Goal: Task Accomplishment & Management: Complete application form

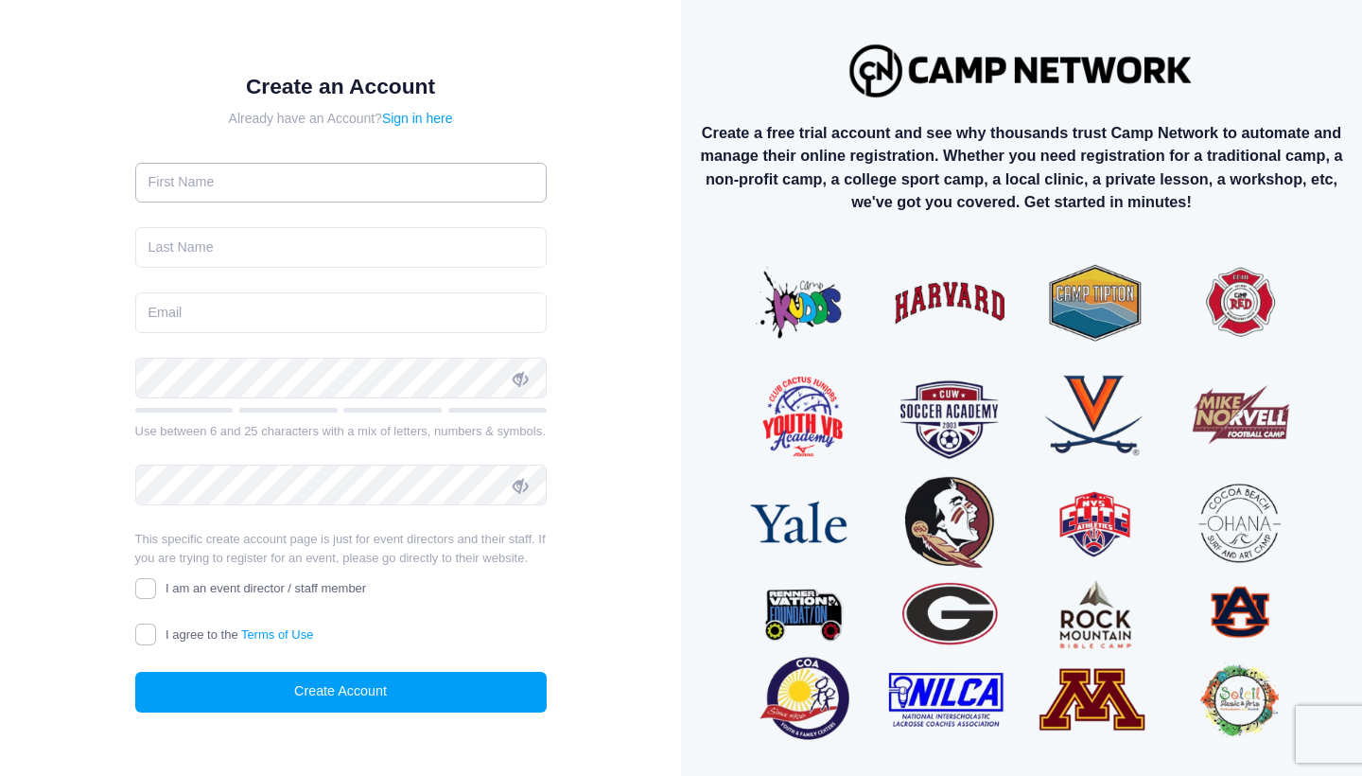
scroll to position [9, 0]
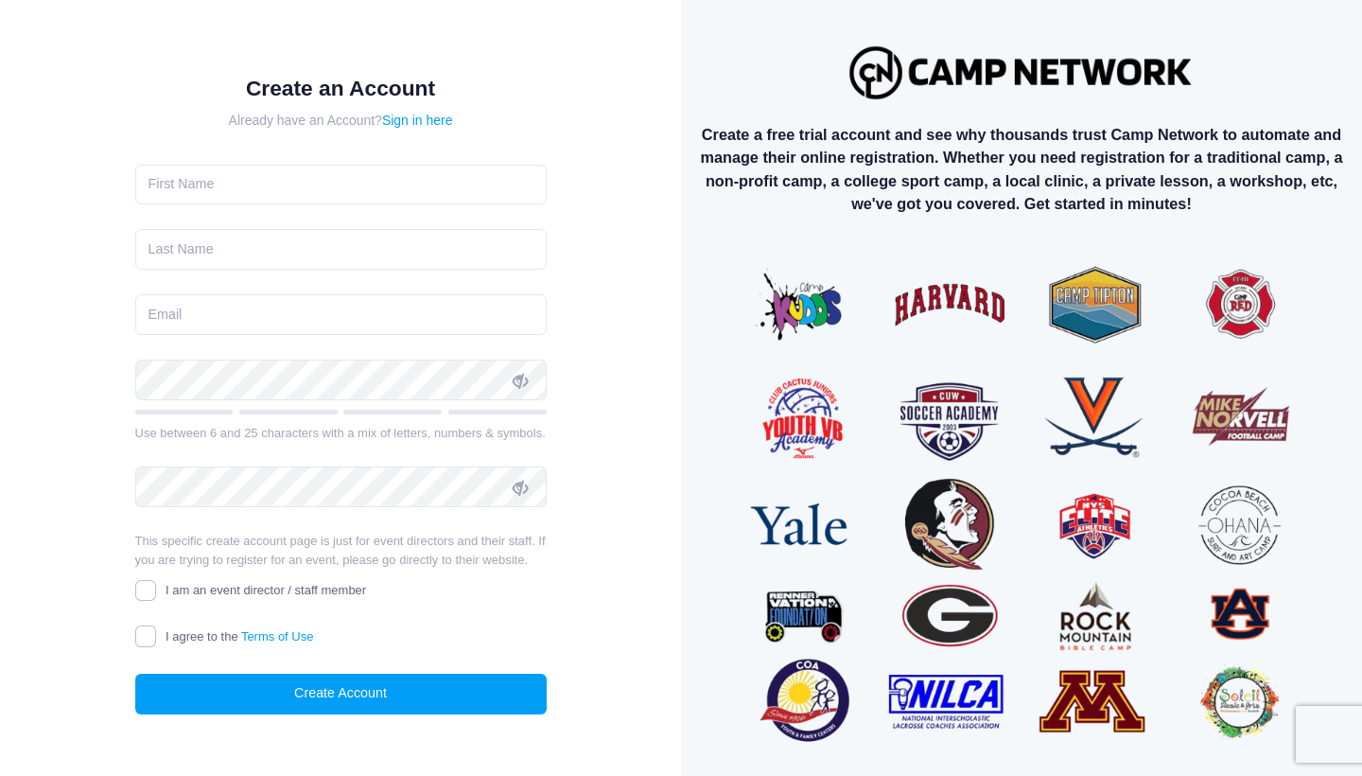
click at [145, 592] on input "I am an event director / staff member" at bounding box center [146, 591] width 22 height 22
checkbox input "true"
click at [141, 638] on input "I agree to the Terms of Use" at bounding box center [146, 636] width 22 height 22
checkbox input "true"
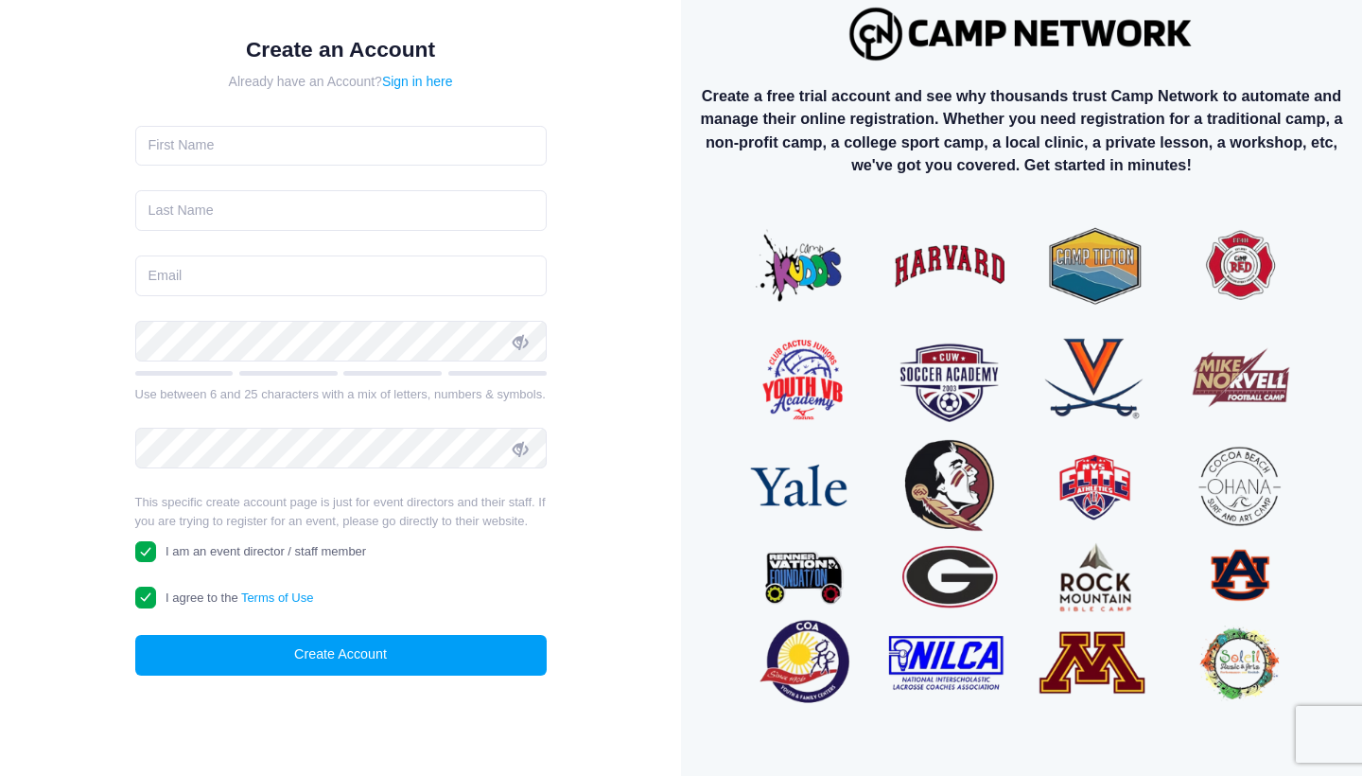
scroll to position [46, 0]
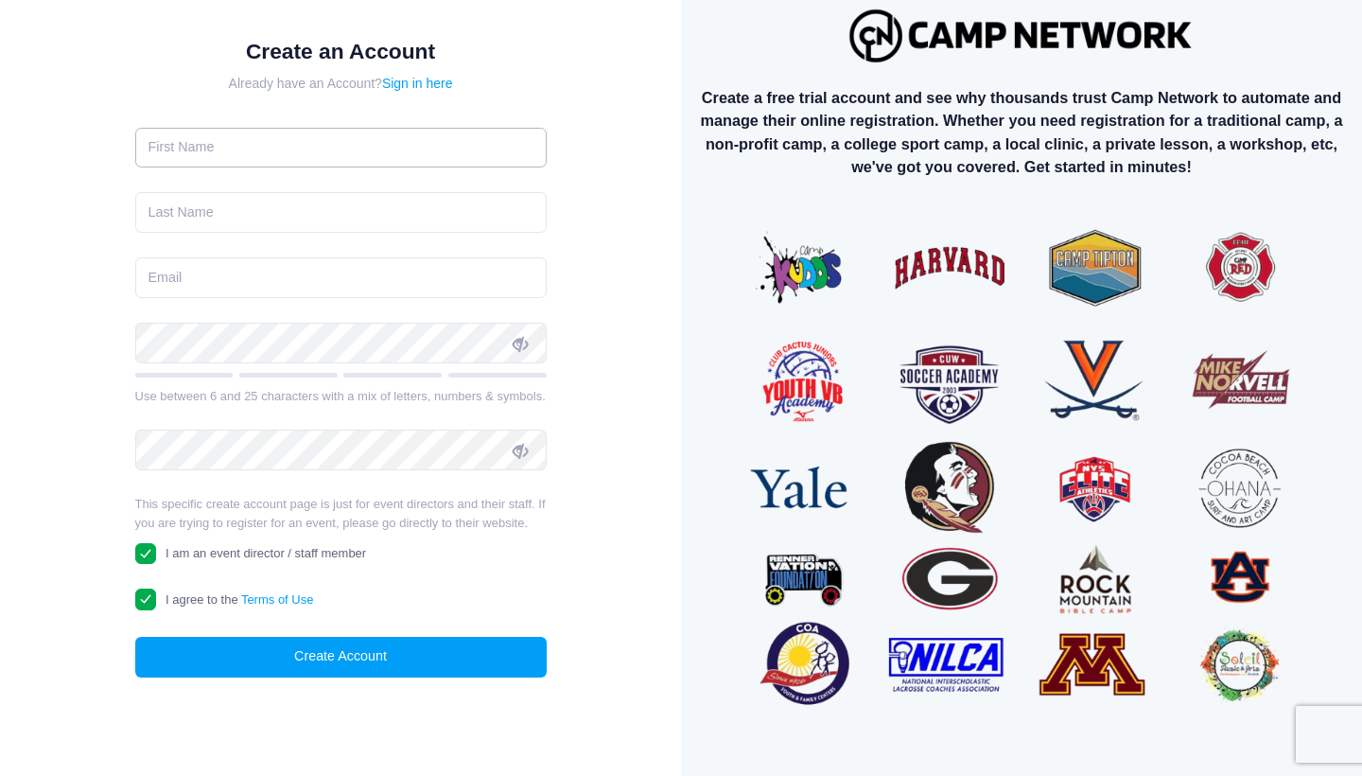
click at [307, 149] on input "text" at bounding box center [341, 148] width 412 height 41
type input "Jon"
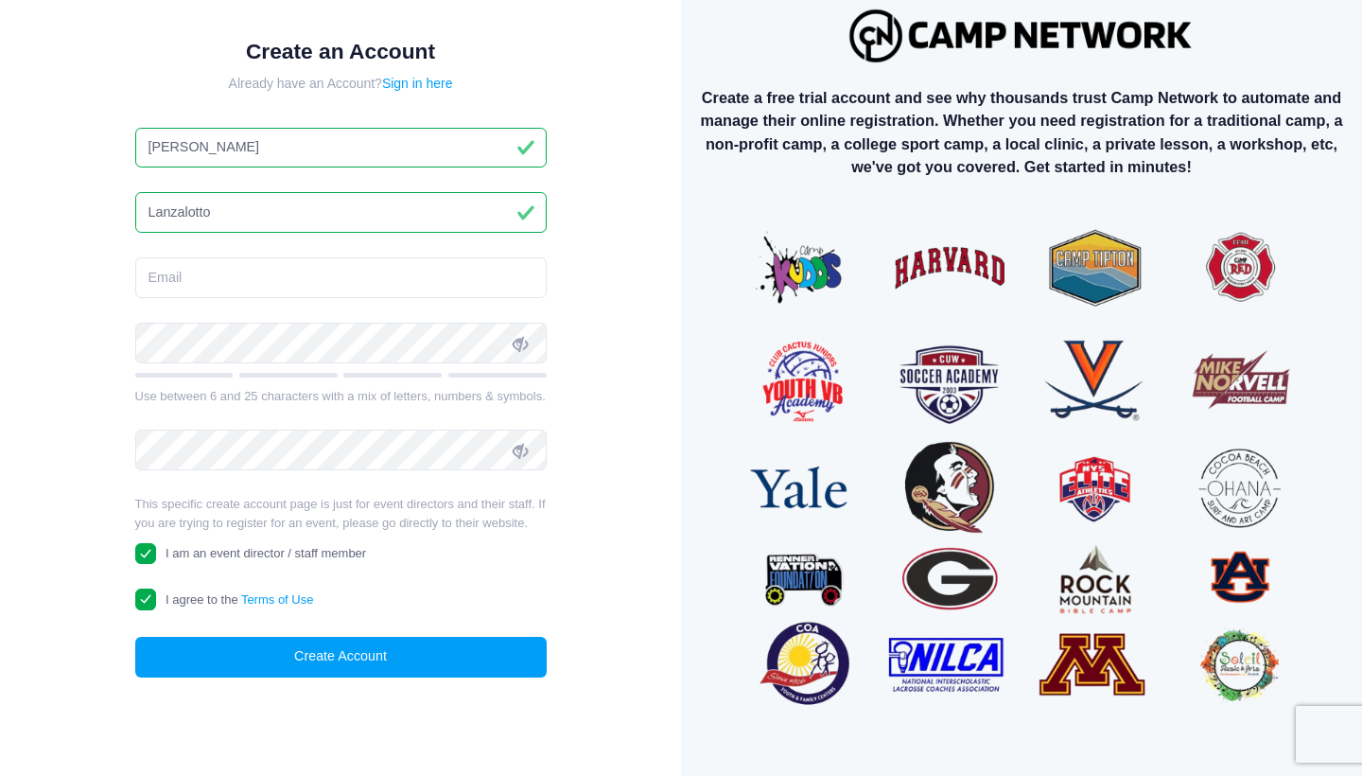
type input "Lanzalotto"
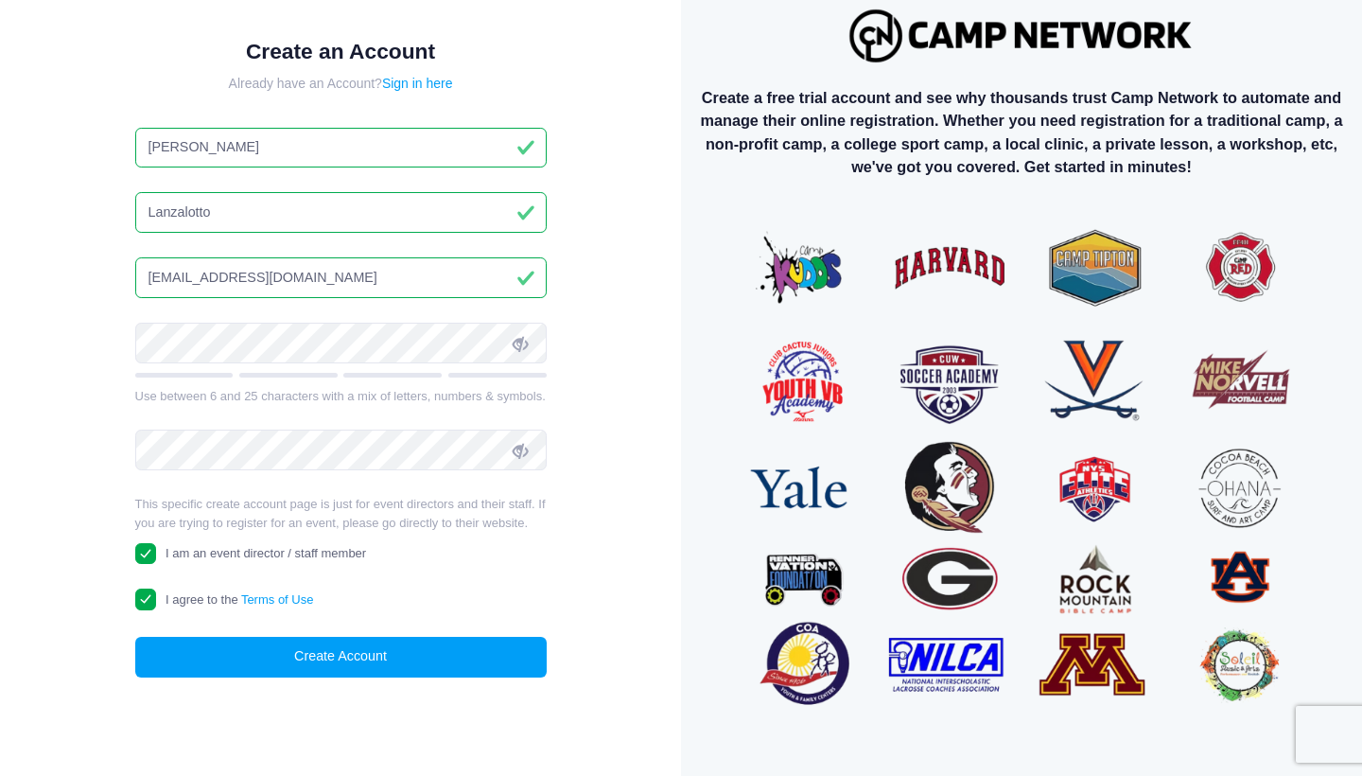
type input "jonlanzalotto@gmail.com"
click at [233, 474] on form "Create an Account Already have an Account? Sign in here Jon Lanzalotto jonlanza…" at bounding box center [341, 358] width 412 height 639
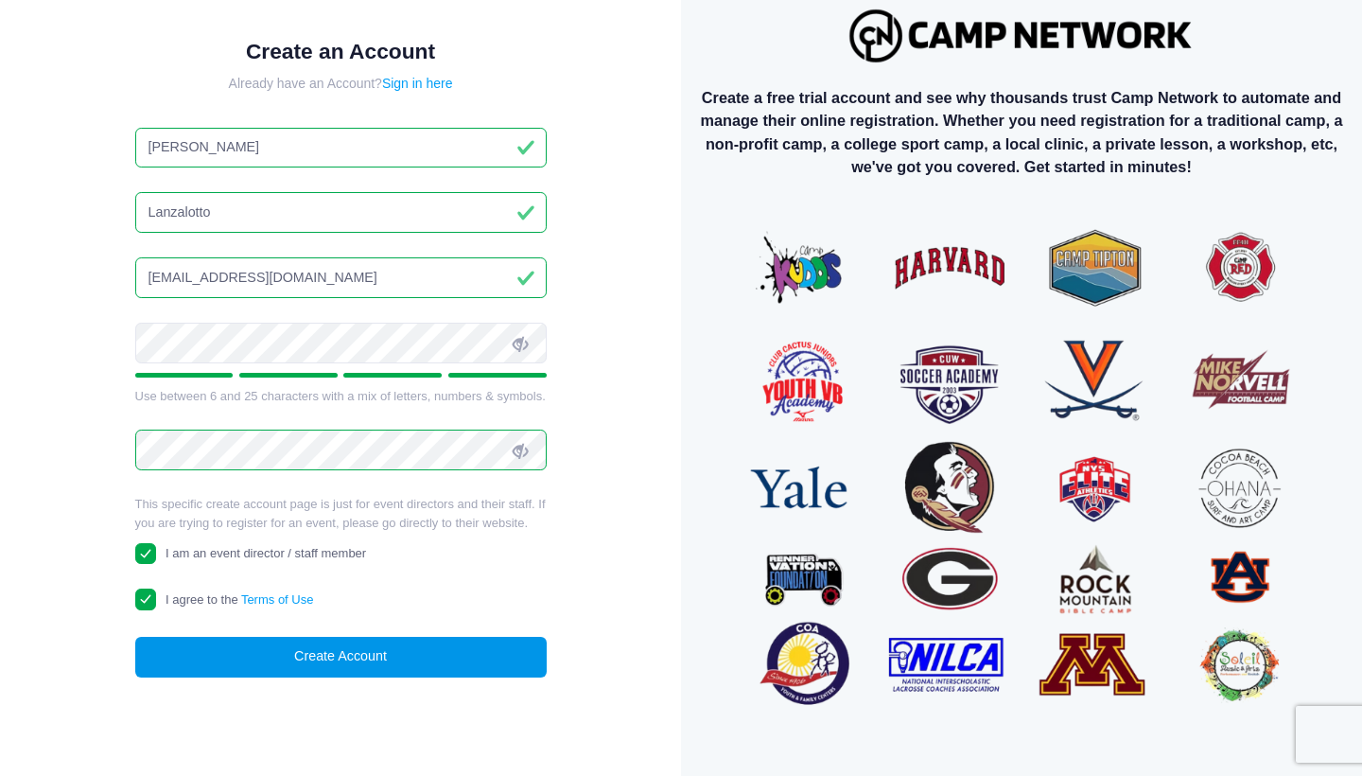
click at [320, 655] on button "Create Account" at bounding box center [341, 657] width 412 height 41
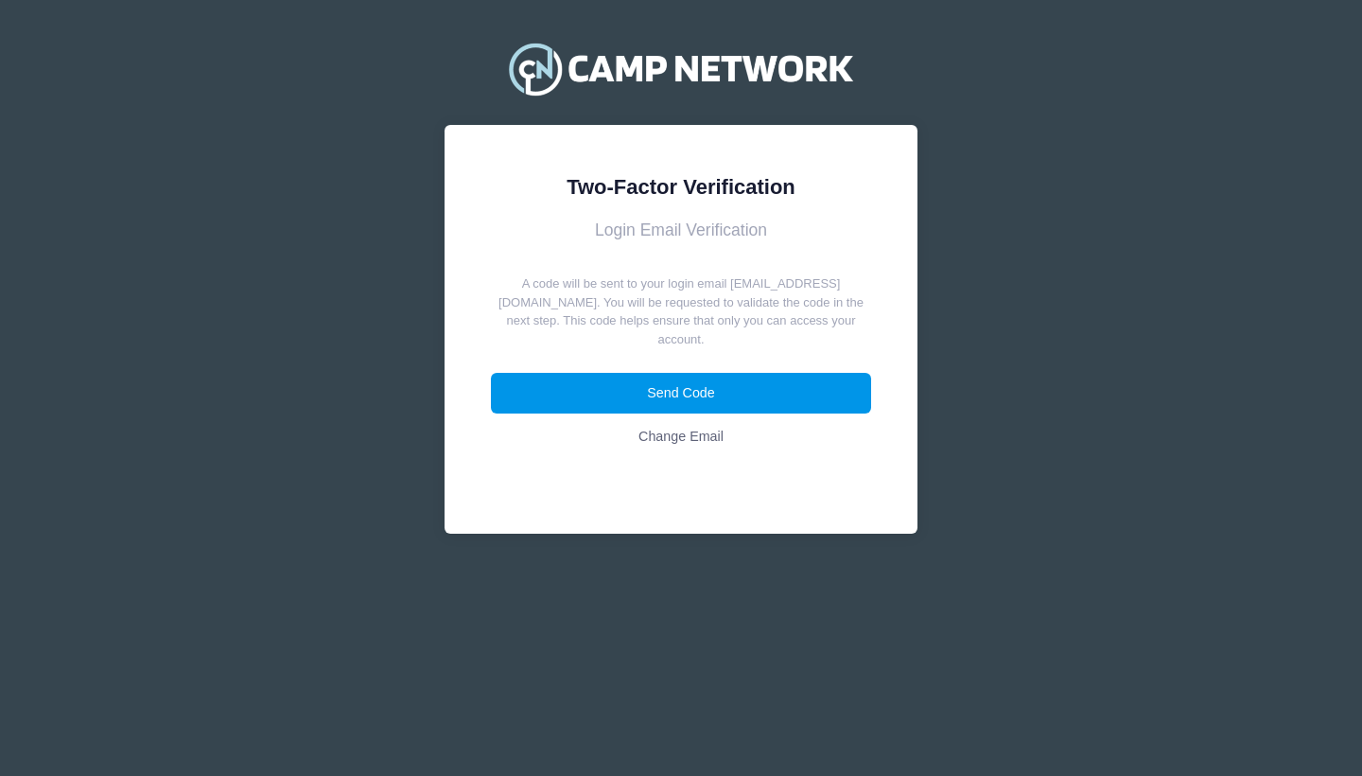
click at [687, 375] on button "Send Code" at bounding box center [681, 393] width 381 height 41
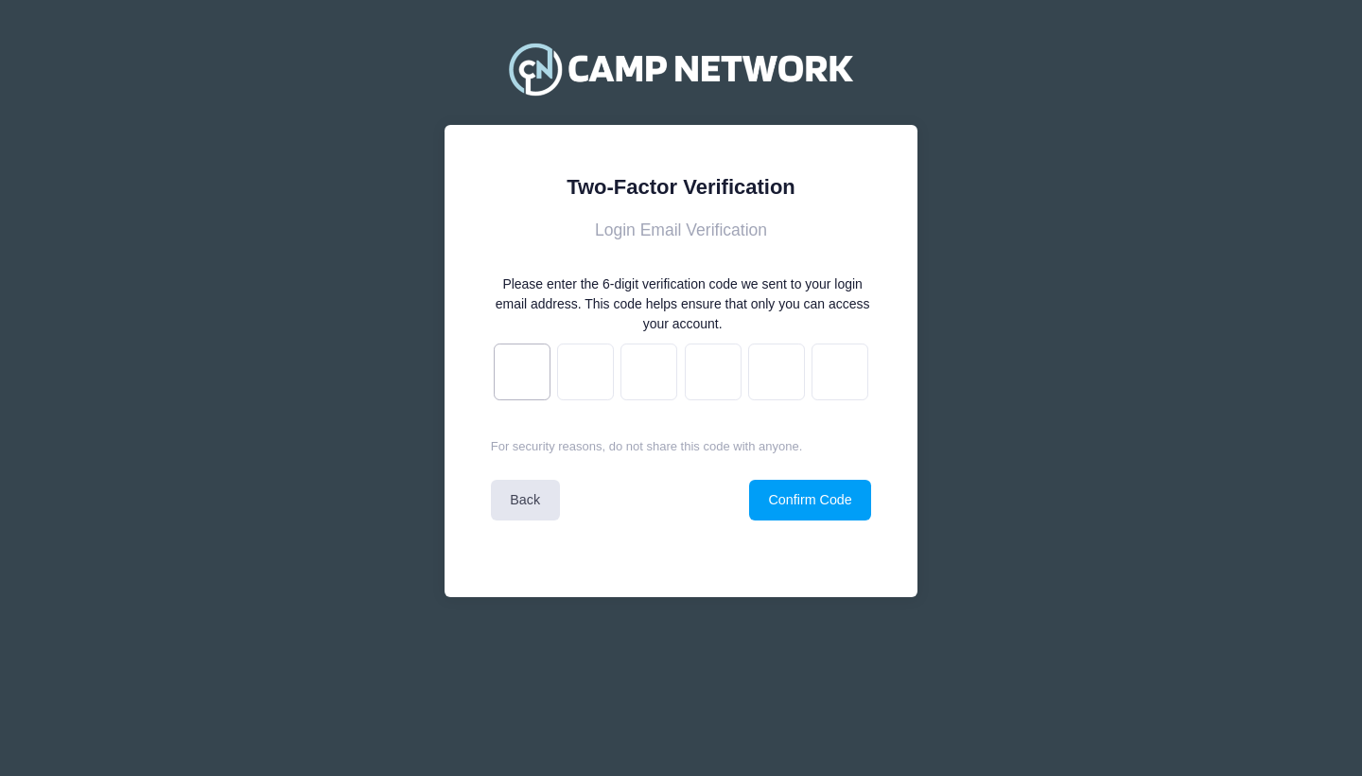
click at [528, 377] on input "text" at bounding box center [522, 371] width 57 height 57
type input "3"
type input "5"
type input "3"
type input "b"
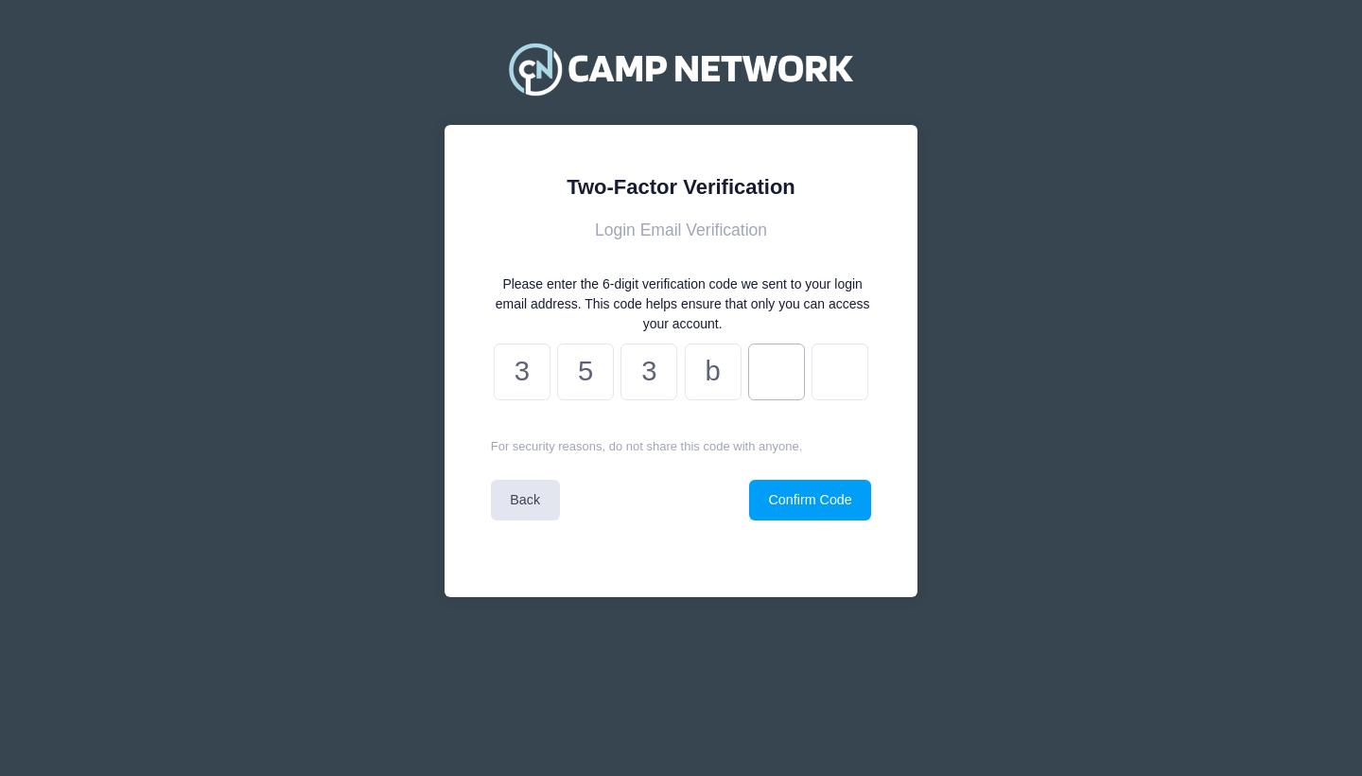
type input "6"
type input "4"
click at [825, 504] on button "Confirm Code" at bounding box center [810, 500] width 122 height 41
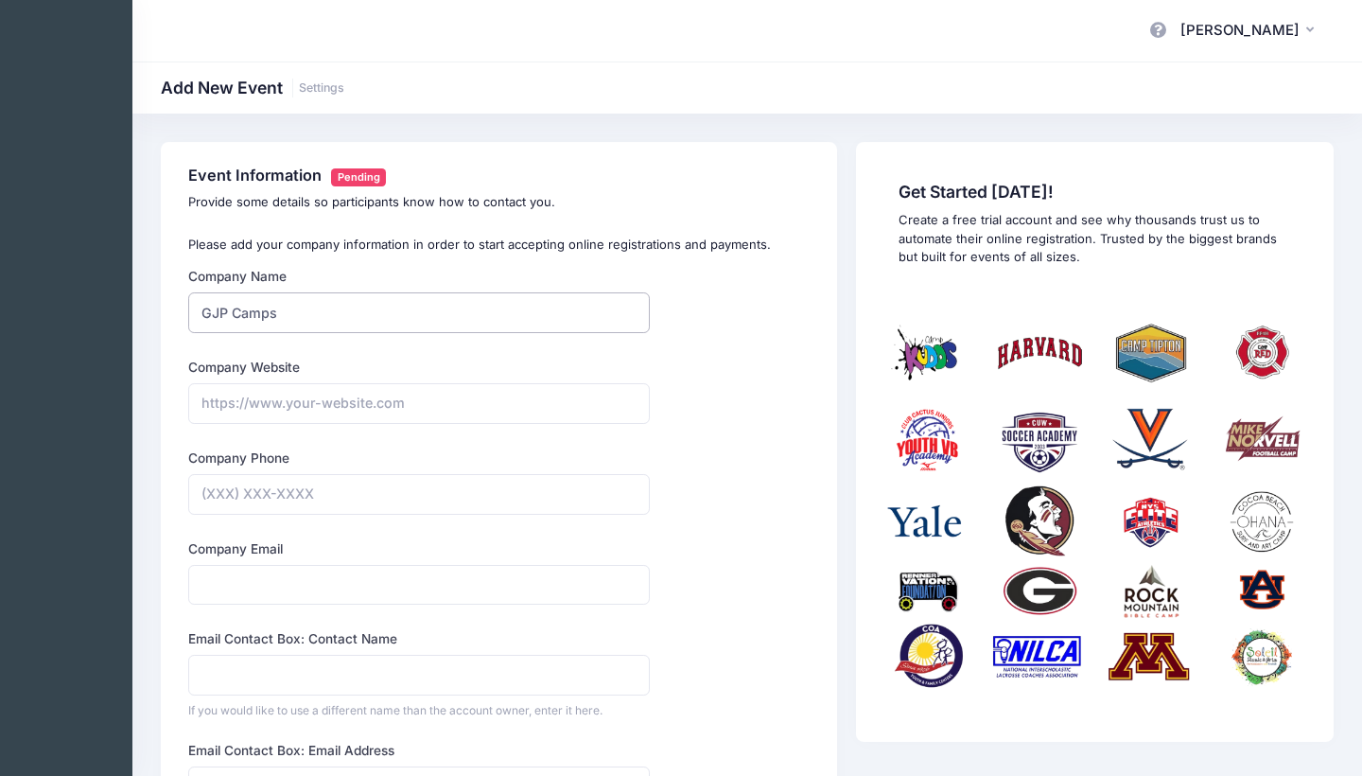
type input "GJP Camps"
click at [692, 474] on div "Company Name GJP Camps Type Select Academic Adventure Arts and Crafts Baseball" at bounding box center [500, 779] width 640 height 1025
click at [449, 453] on div "Company Phone" at bounding box center [419, 481] width 462 height 66
click at [384, 315] on input "GJP Camps" at bounding box center [419, 312] width 462 height 41
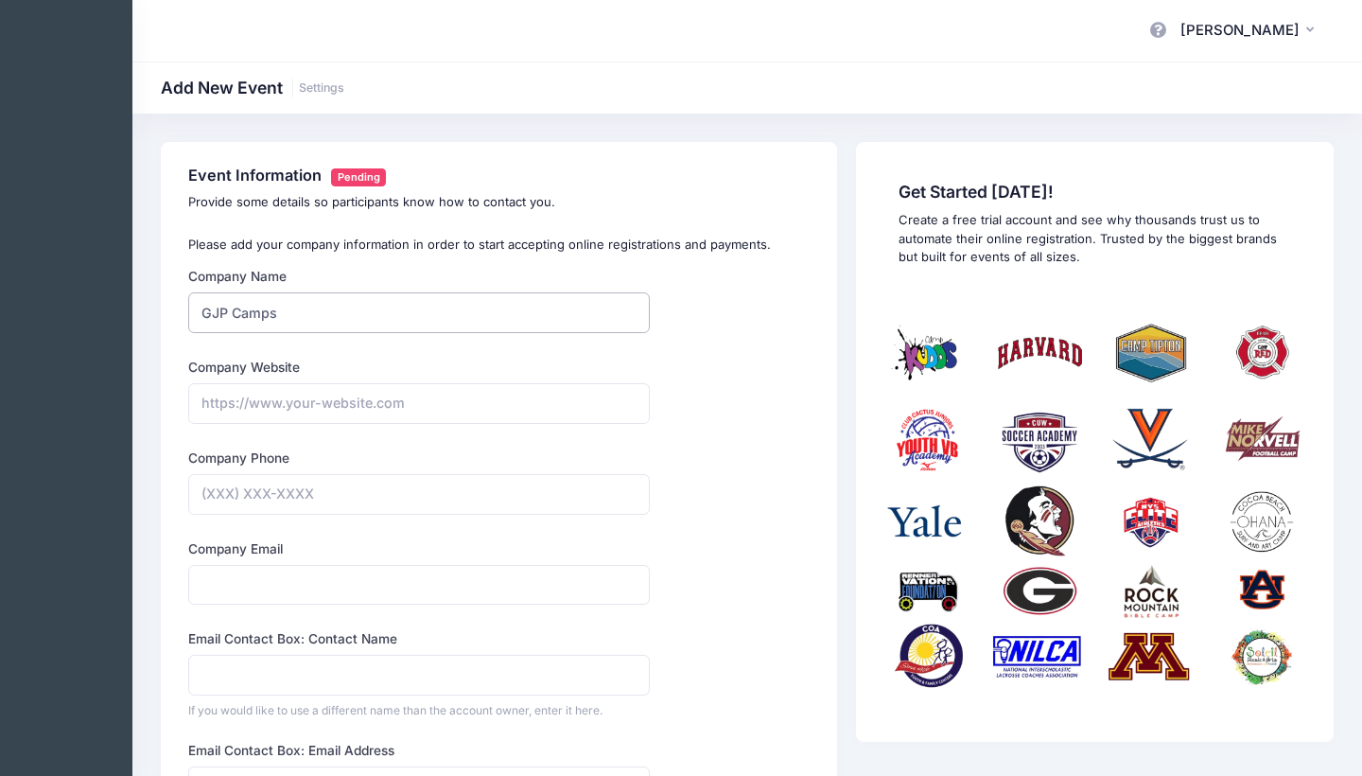
click at [384, 315] on input "GJP Camps" at bounding box center [419, 312] width 462 height 41
click at [328, 397] on input "Company Website" at bounding box center [419, 403] width 462 height 41
click at [323, 313] on input "GJP Camps" at bounding box center [419, 312] width 462 height 41
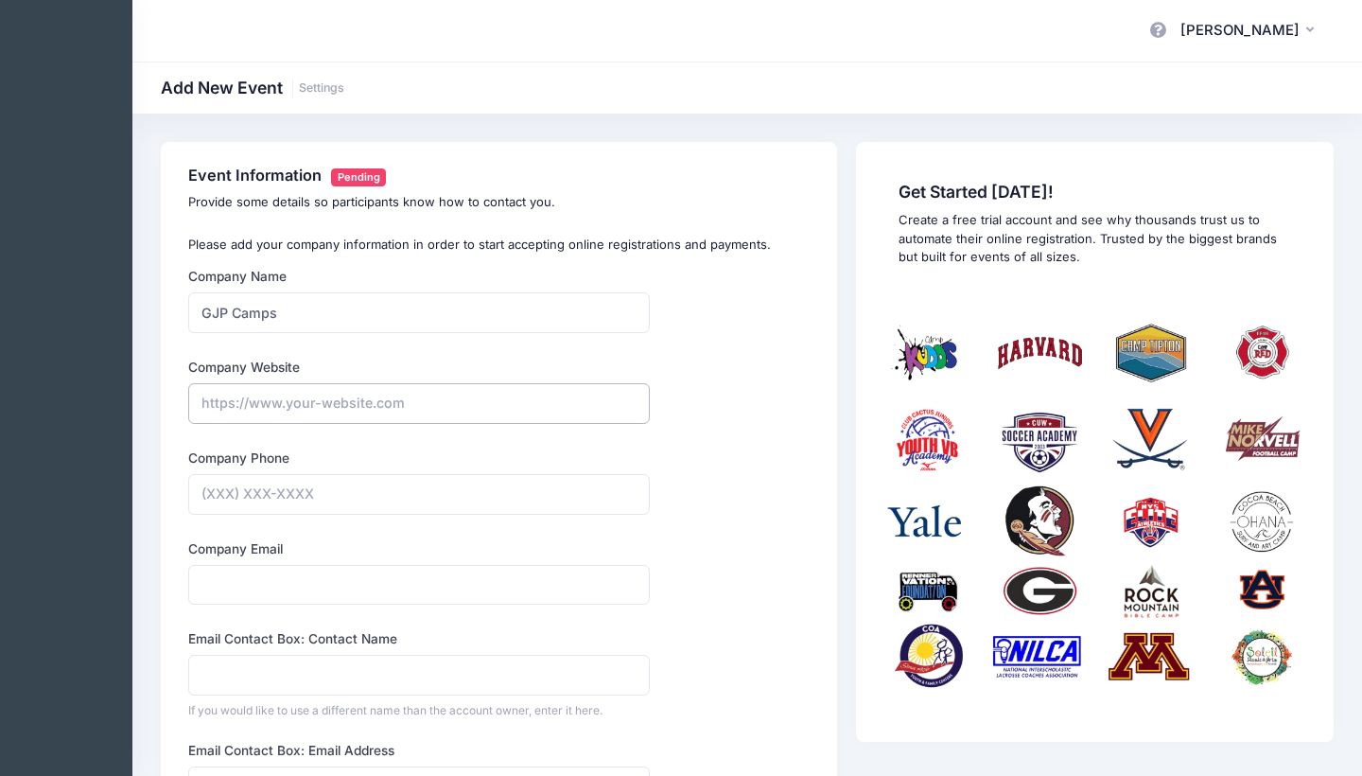
click at [312, 383] on input "Company Website" at bounding box center [419, 403] width 462 height 41
click at [418, 411] on input "Company Website" at bounding box center [419, 403] width 462 height 41
click at [405, 457] on div "Company Phone" at bounding box center [419, 481] width 462 height 66
